Goal: Obtain resource: Obtain resource

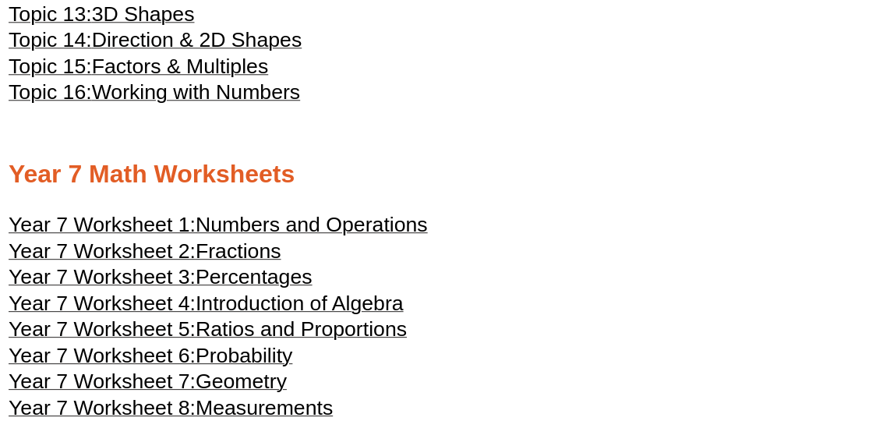
scroll to position [3754, 0]
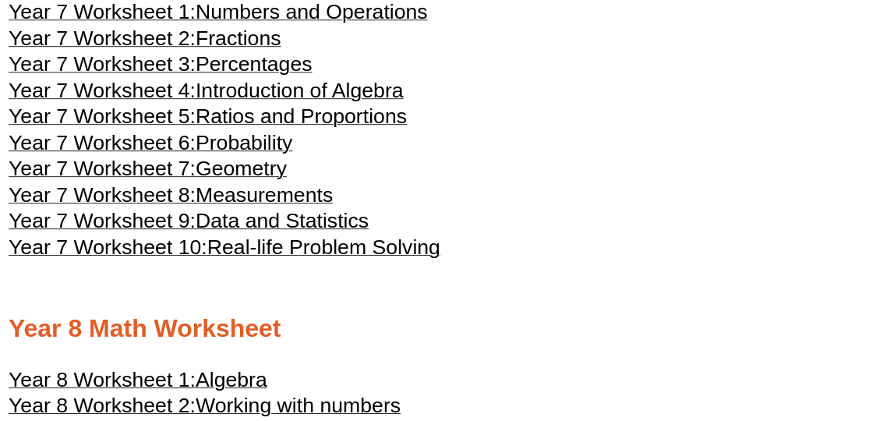
click at [238, 50] on span "Fractions" at bounding box center [239, 37] width 86 height 23
click at [213, 76] on span "Percentages" at bounding box center [254, 63] width 117 height 23
click at [242, 23] on span "Numbers and Operations" at bounding box center [312, 11] width 232 height 23
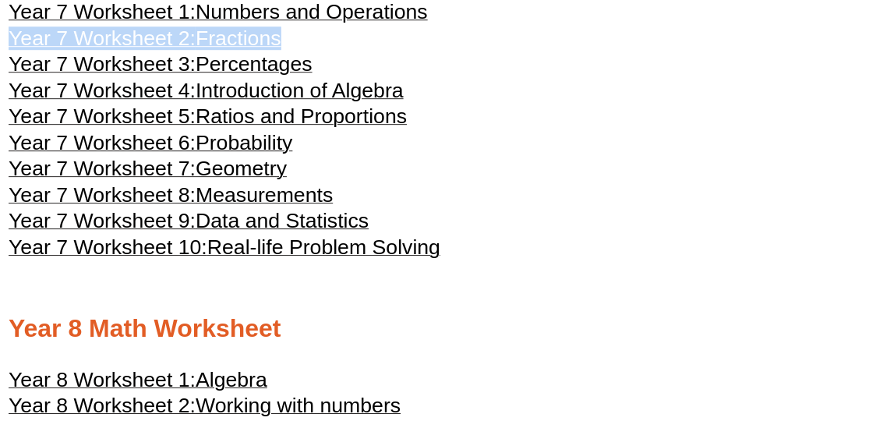
drag, startPoint x: 303, startPoint y: 75, endPoint x: 7, endPoint y: 71, distance: 296.1
copy link "Year 7 Worksheet 2: Fractions"
click at [228, 76] on span "Percentages" at bounding box center [254, 63] width 117 height 23
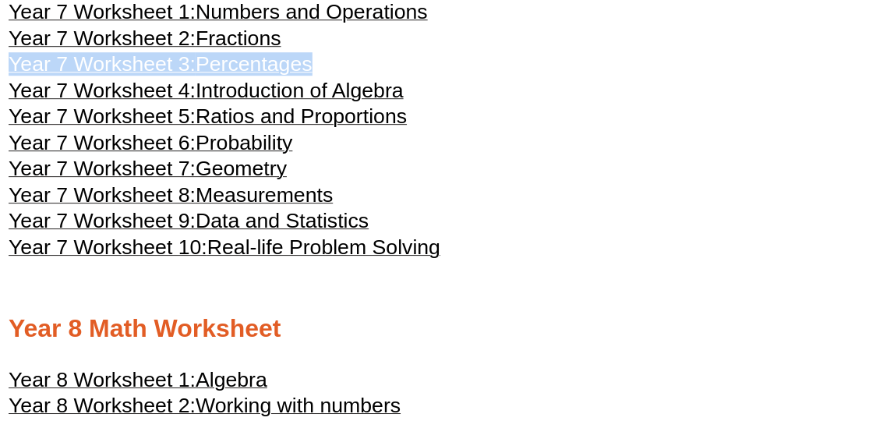
drag, startPoint x: 313, startPoint y: 105, endPoint x: 0, endPoint y: 111, distance: 313.3
copy link "Year 7 Worksheet 3: Percentages"
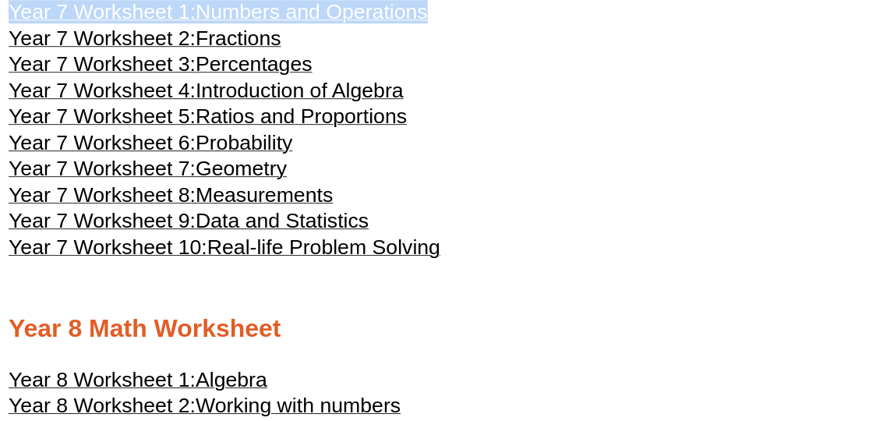
drag, startPoint x: 402, startPoint y: 53, endPoint x: 46, endPoint y: 42, distance: 356.2
copy div "Year 7 Worksheet 1: Numbers and Operations"
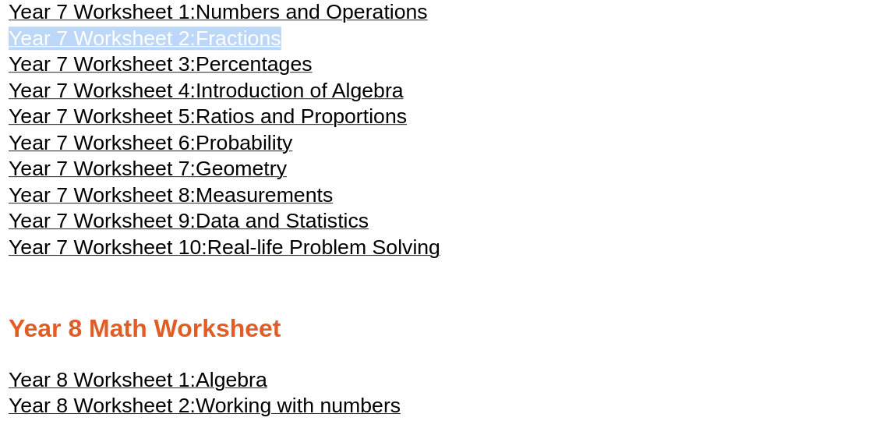
drag, startPoint x: 309, startPoint y: 80, endPoint x: 5, endPoint y: 85, distance: 303.1
copy link "Year 7 Worksheet 2: Fractions"
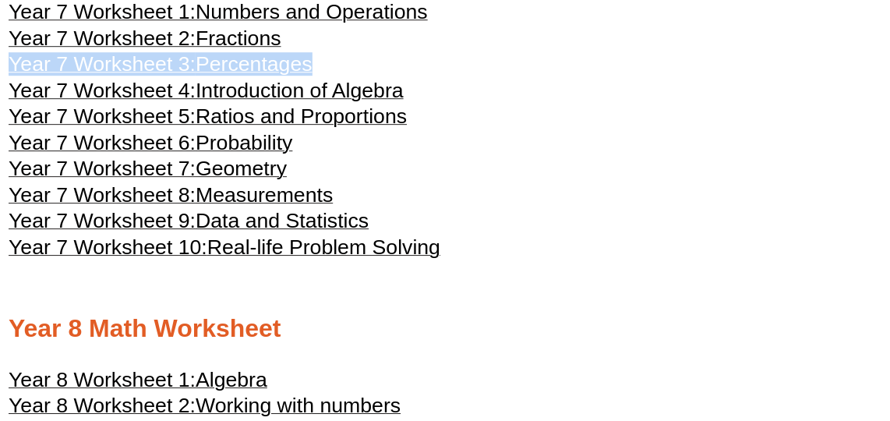
copy link "Year 7 Worksheet 3: Percentages"
drag, startPoint x: 337, startPoint y: 106, endPoint x: 14, endPoint y: 97, distance: 322.7
click at [14, 76] on h3 "Year 7 Worksheet 3: Percentages" at bounding box center [445, 66] width 873 height 19
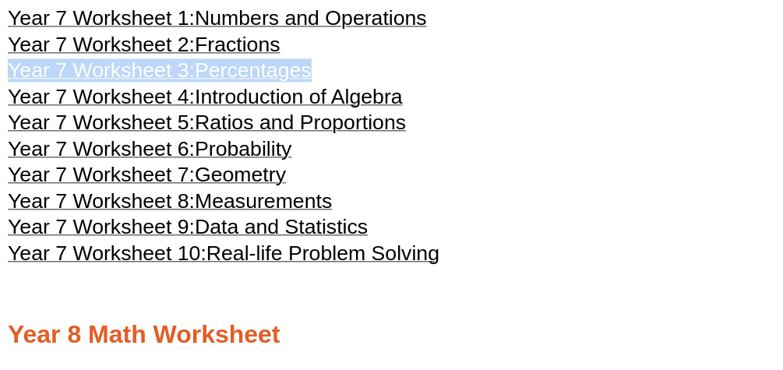
click at [372, 186] on h3 "Year 7 Worksheet 7: Geometry" at bounding box center [391, 177] width 767 height 19
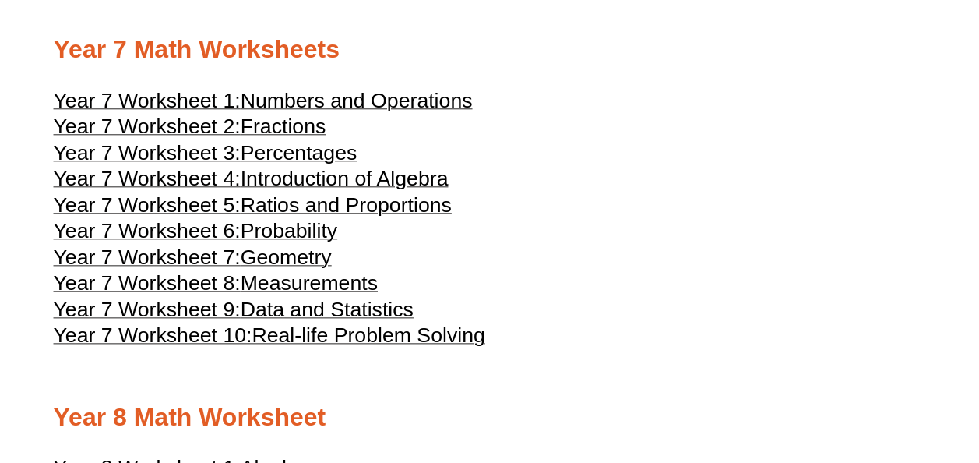
scroll to position [3692, 0]
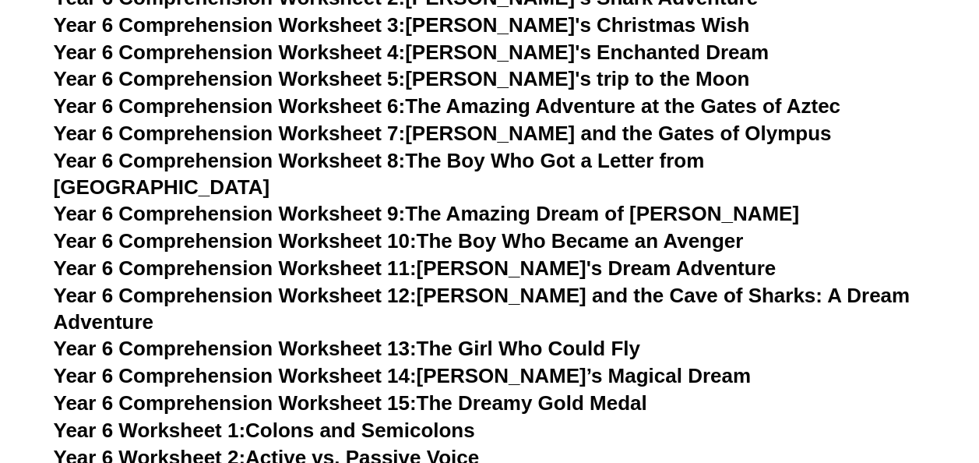
scroll to position [8792, 0]
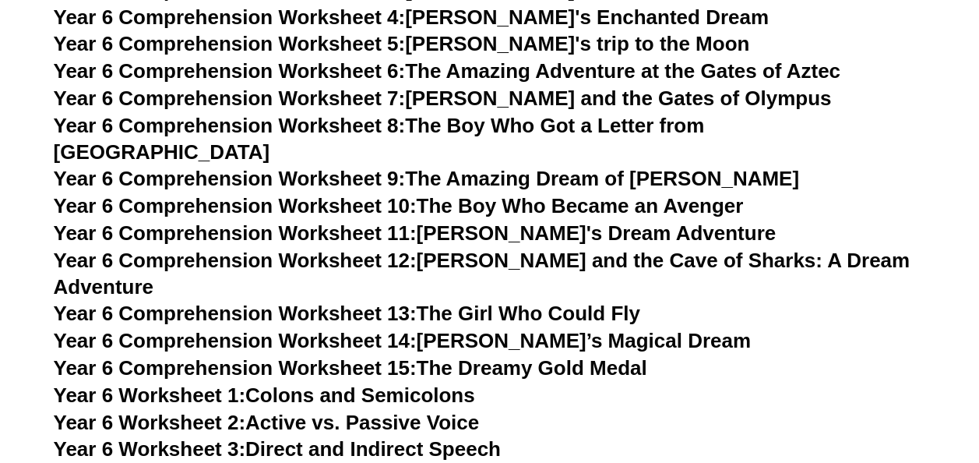
click at [376, 369] on link "Year 6 Worksheet 2: Active vs. Passive Voice" at bounding box center [266, 422] width 425 height 23
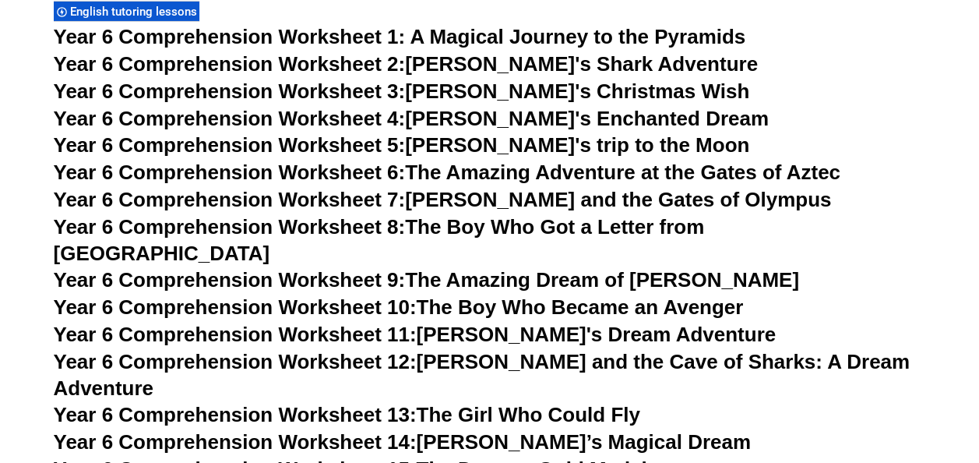
scroll to position [8714, 0]
